Goal: Obtain resource: Download file/media

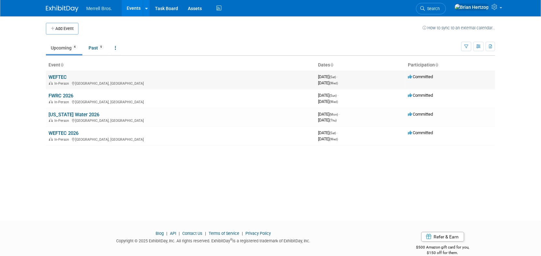
click at [62, 76] on link "WEFTEC" at bounding box center [57, 77] width 18 height 6
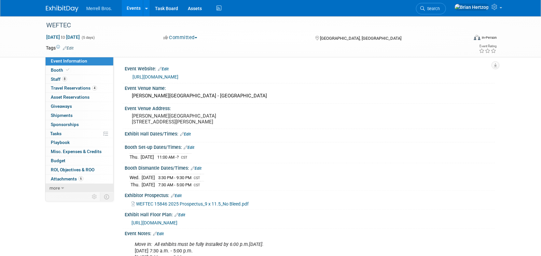
click at [64, 188] on link "more" at bounding box center [80, 188] width 68 height 9
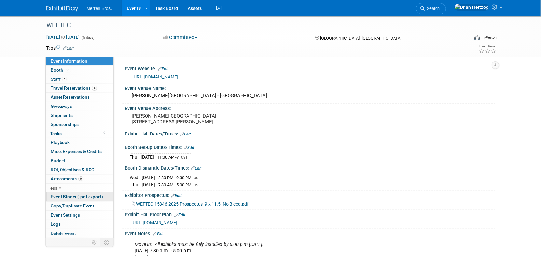
click at [84, 196] on span "Event Binder (.pdf export)" at bounding box center [77, 196] width 52 height 5
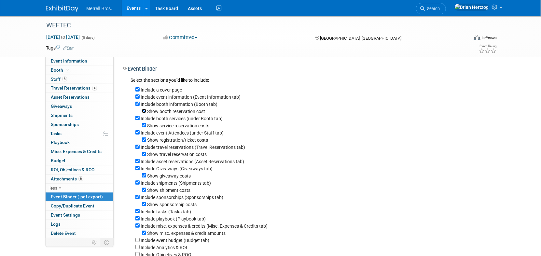
click at [143, 110] on input "Show booth reservation cost" at bounding box center [144, 111] width 4 height 4
checkbox input "false"
click at [143, 124] on input "Show service reservation costs" at bounding box center [144, 125] width 4 height 4
checkbox input "false"
click at [142, 138] on input "Show registration/ticket costs" at bounding box center [144, 139] width 4 height 4
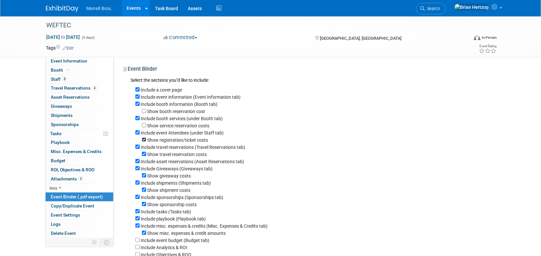
checkbox input "false"
click at [137, 132] on input "Include event Attendees (under Staff tab)" at bounding box center [137, 132] width 4 height 4
checkbox input "false"
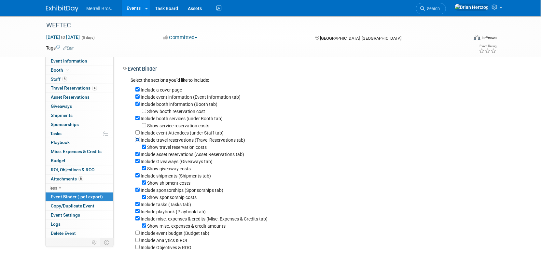
click at [138, 138] on input "Include travel reservations (Travel Reservations tab)" at bounding box center [137, 139] width 4 height 4
checkbox input "false"
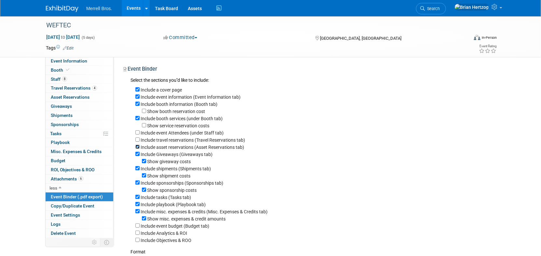
click at [137, 146] on input "Include asset reservations (Asset Reservations tab)" at bounding box center [137, 147] width 4 height 4
checkbox input "false"
click at [137, 153] on input "Include Giveaways (Giveaways tab)" at bounding box center [137, 154] width 4 height 4
checkbox input "false"
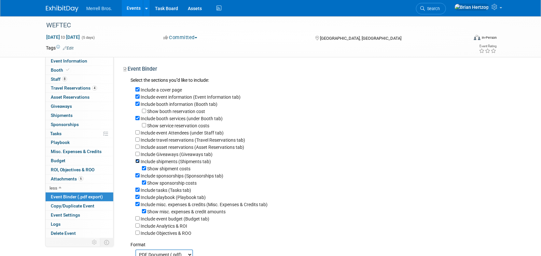
click at [137, 159] on input "Include shipments (Shipments tab)" at bounding box center [137, 161] width 4 height 4
checkbox input "false"
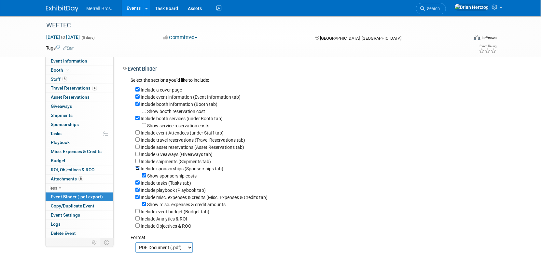
click at [137, 168] on input "Include sponsorships (Sponsorships tab)" at bounding box center [137, 168] width 4 height 4
checkbox input "false"
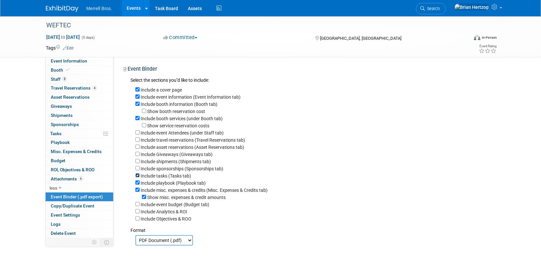
click at [139, 174] on input "Include tasks (Tasks tab)" at bounding box center [137, 175] width 4 height 4
checkbox input "false"
click at [137, 181] on input "Include playbook (Playbook tab)" at bounding box center [137, 182] width 4 height 4
checkbox input "false"
click at [137, 189] on input "Include misc. expenses & credits (Misc. Expenses & Credits tab)" at bounding box center [137, 189] width 4 height 4
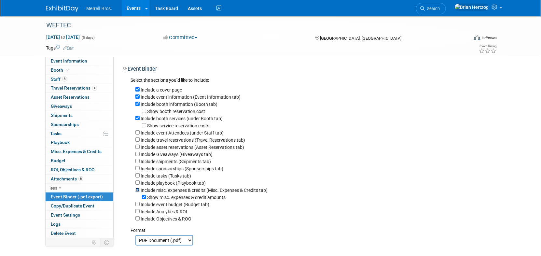
checkbox input "false"
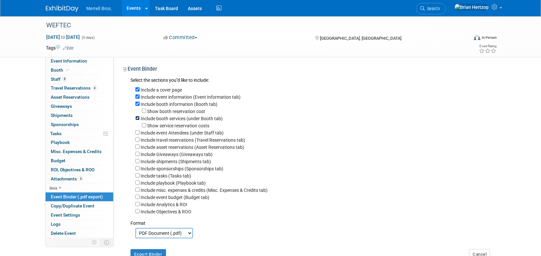
click at [137, 118] on input "Include booth services (under Booth tab)" at bounding box center [137, 118] width 4 height 4
checkbox input "false"
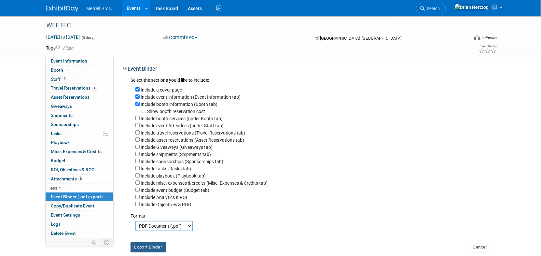
click at [155, 246] on button "Export Binder" at bounding box center [148, 247] width 35 height 10
